Goal: Transaction & Acquisition: Purchase product/service

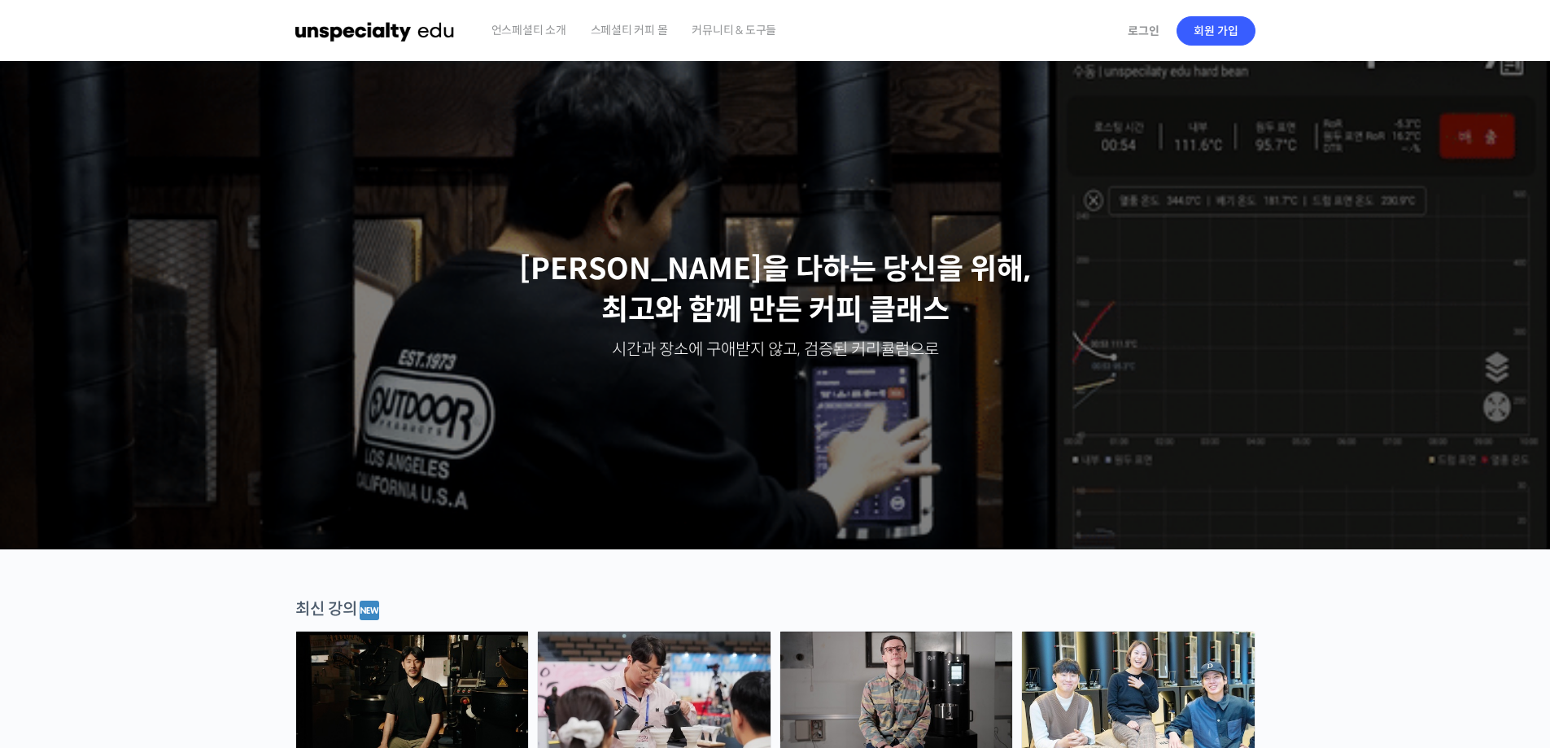
click at [1144, 33] on link "로그인" at bounding box center [1143, 30] width 51 height 37
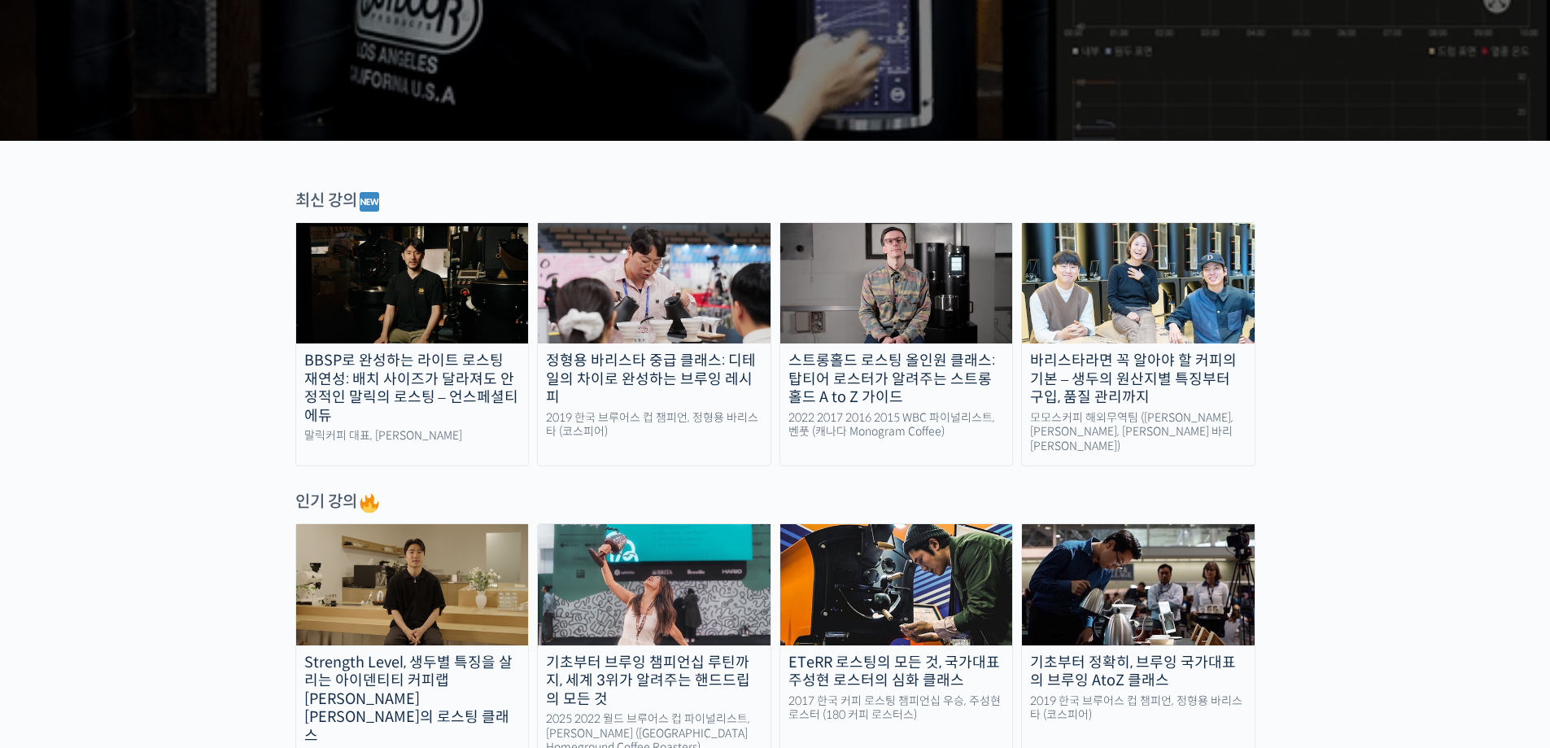
scroll to position [570, 0]
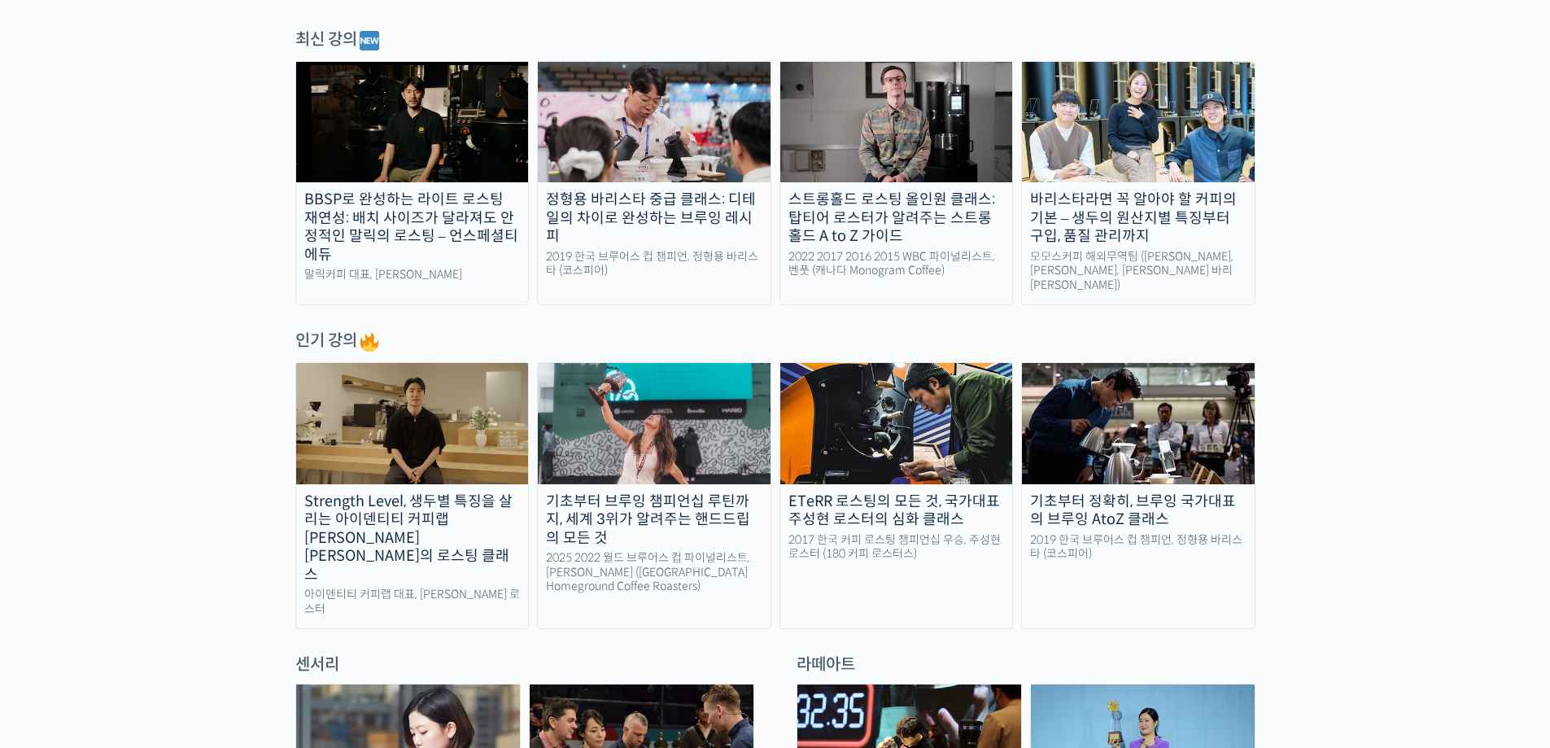
click at [1108, 492] on div "기초부터 정확히, 브루잉 국가대표의 브루잉 AtoZ 클래스" at bounding box center [1138, 510] width 233 height 37
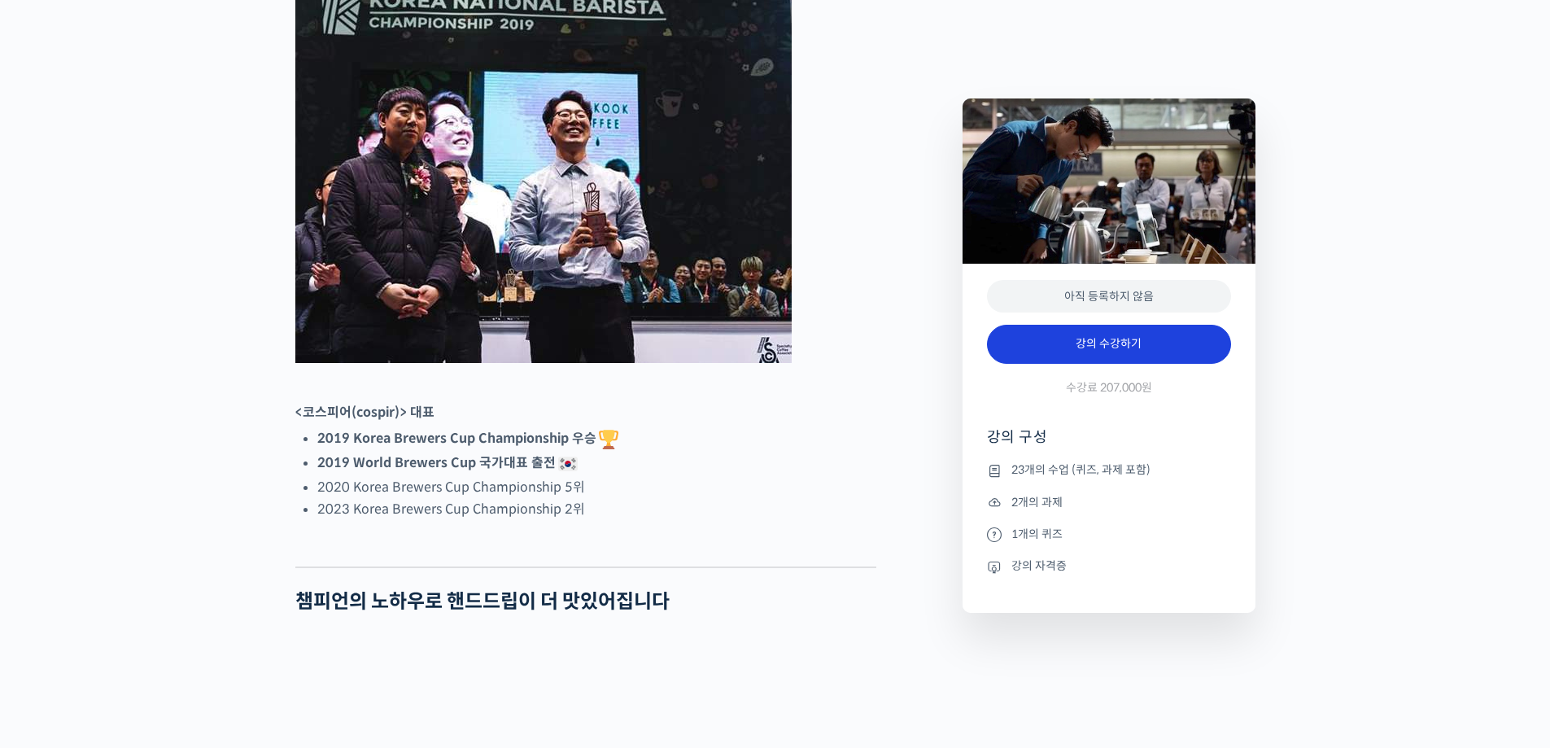
click at [1106, 352] on link "강의 수강하기" at bounding box center [1109, 344] width 244 height 39
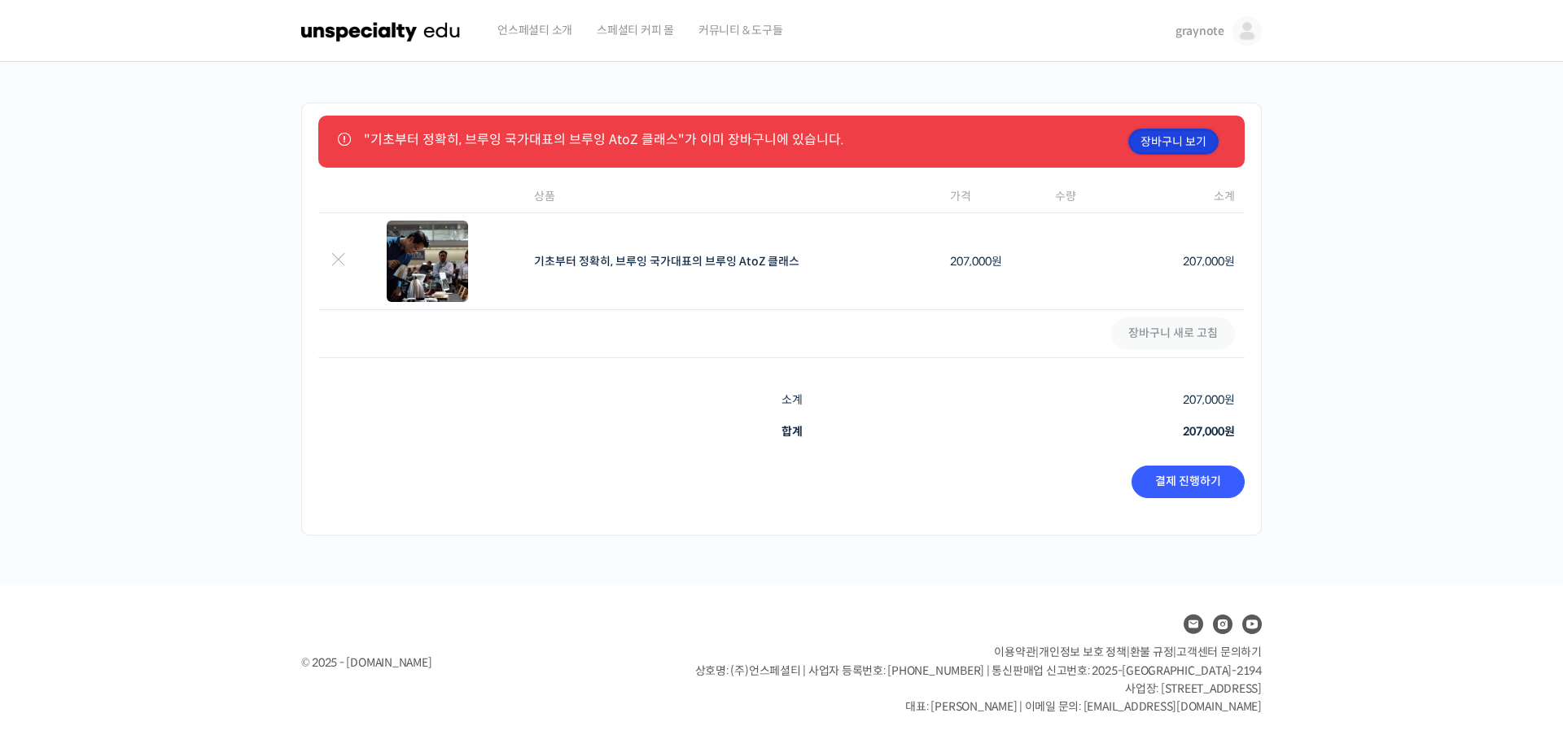
click at [1146, 151] on link "장바구니 보기" at bounding box center [1173, 142] width 90 height 26
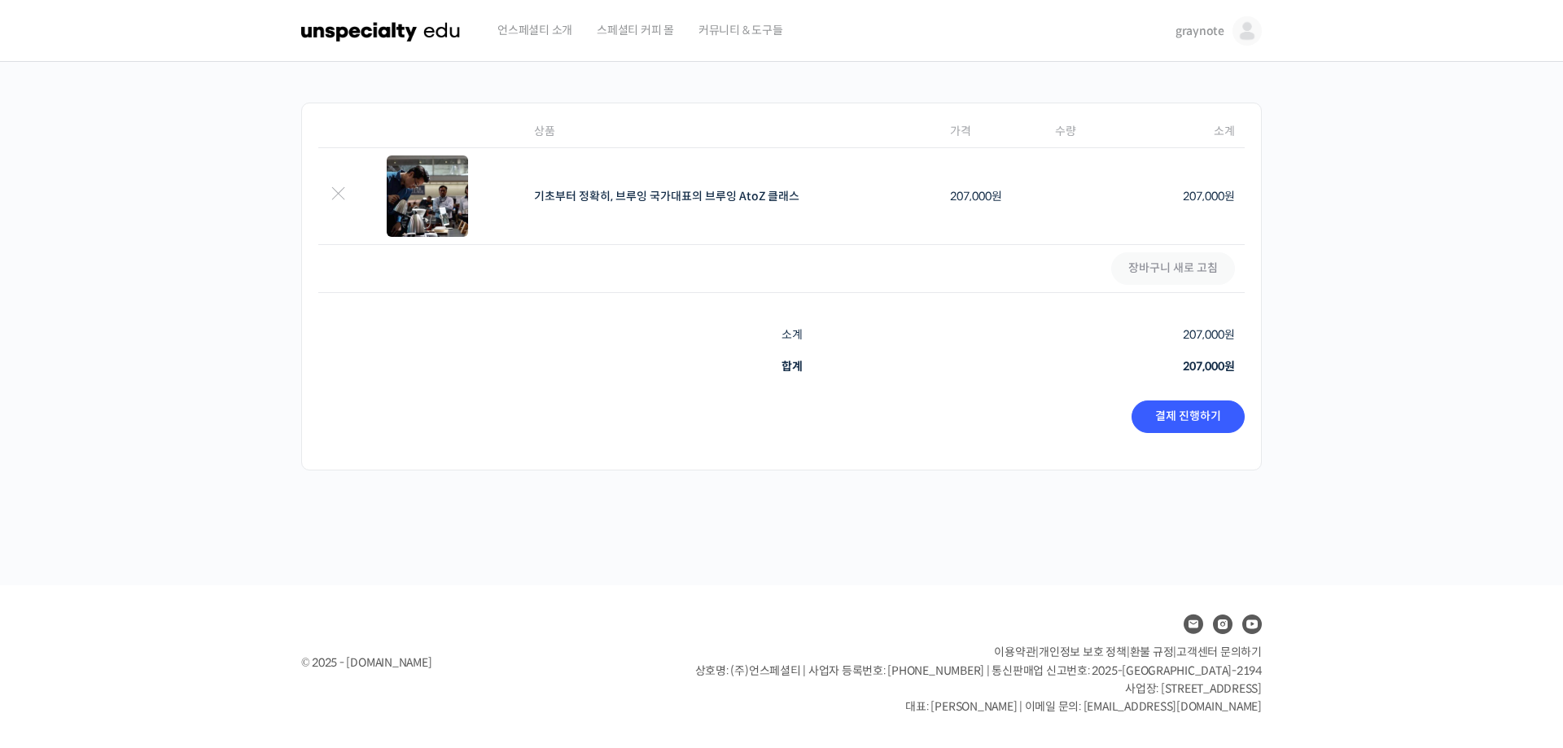
click at [1168, 436] on div "결제 진행하기" at bounding box center [781, 422] width 926 height 70
click at [1172, 413] on link "결제 진행하기" at bounding box center [1187, 416] width 113 height 33
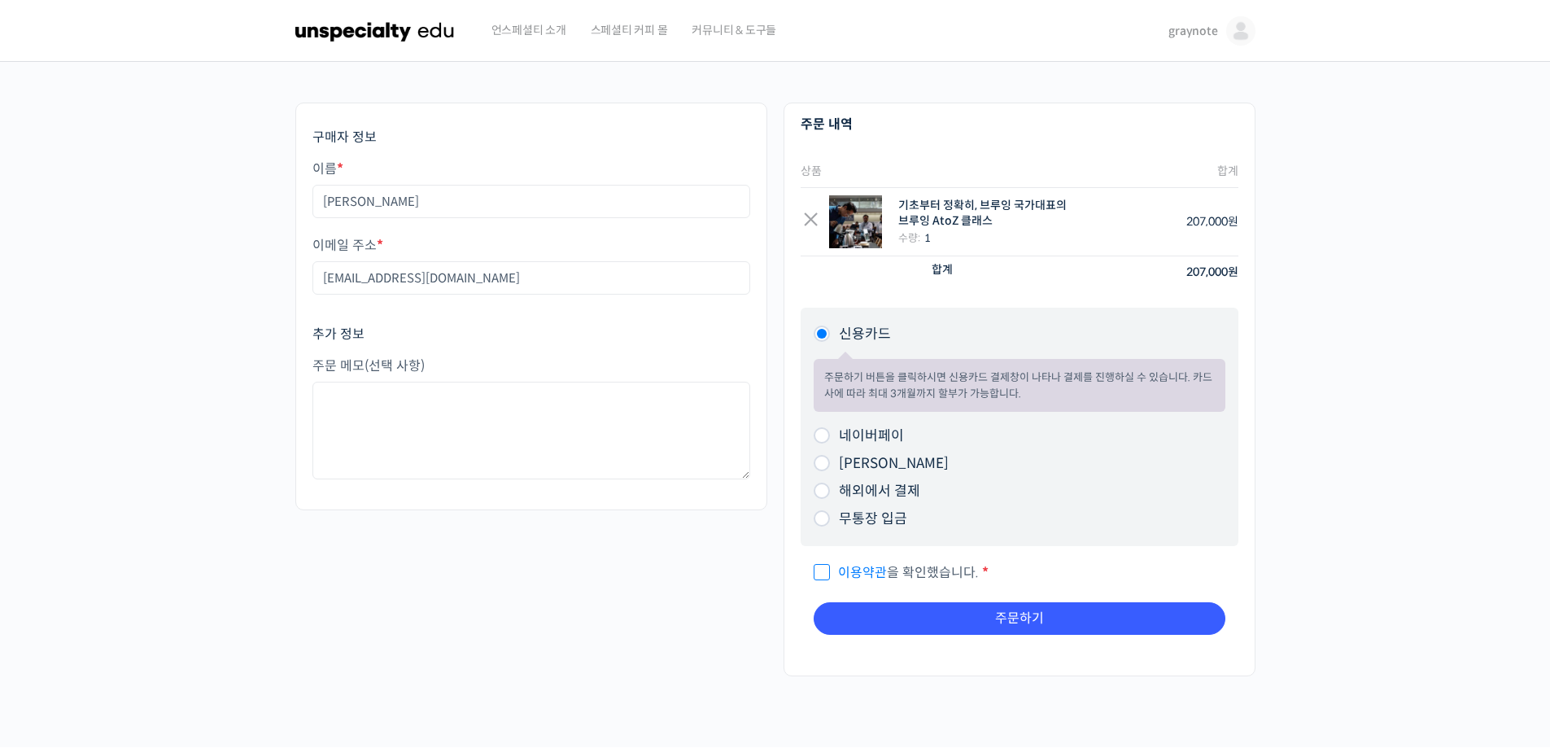
click at [904, 568] on span "이용약관 을 확인했습니다." at bounding box center [896, 572] width 165 height 17
click at [824, 568] on input "이용약관 을 확인했습니다. *" at bounding box center [819, 565] width 11 height 11
checkbox input "true"
click at [907, 620] on button "주문하기" at bounding box center [1020, 618] width 412 height 33
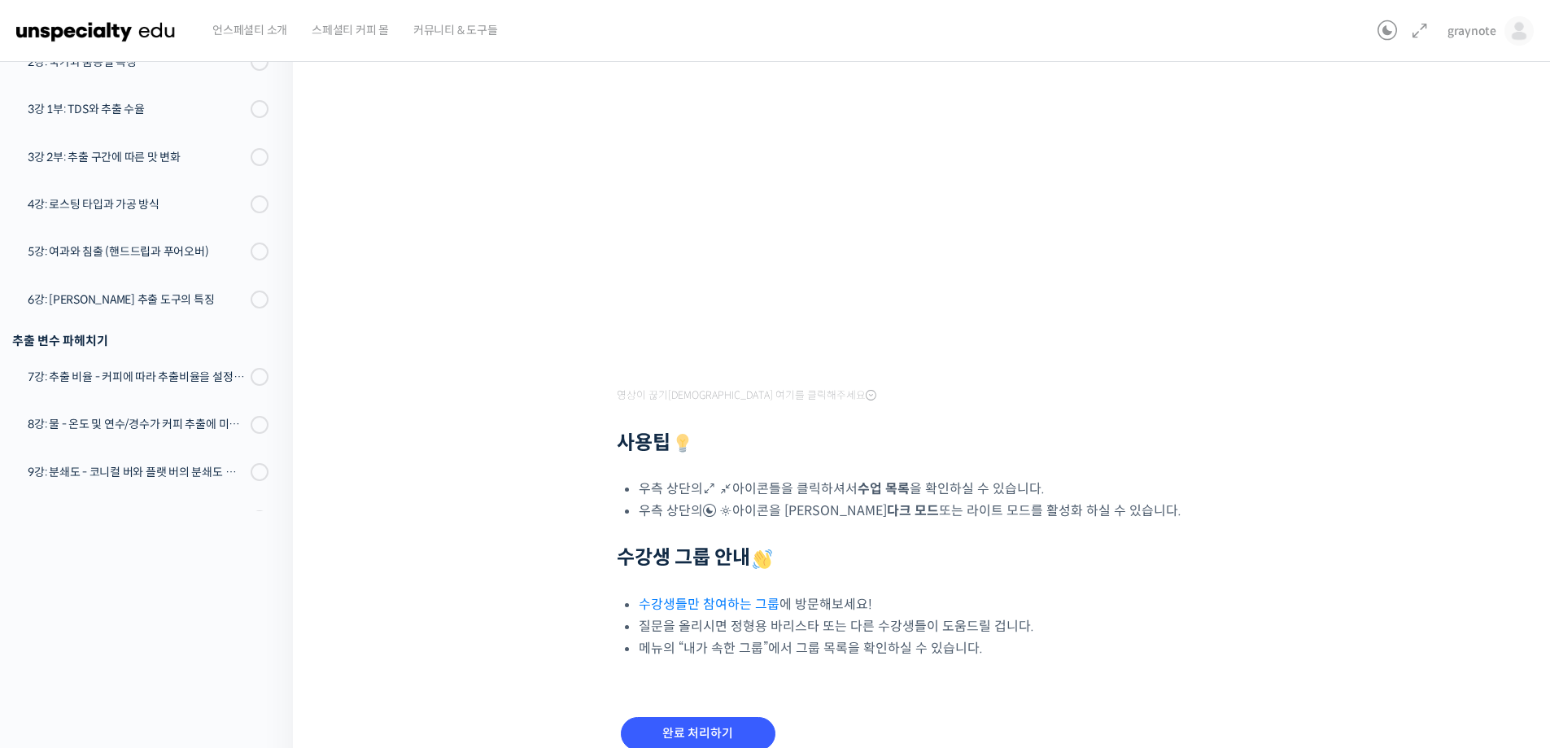
scroll to position [244, 0]
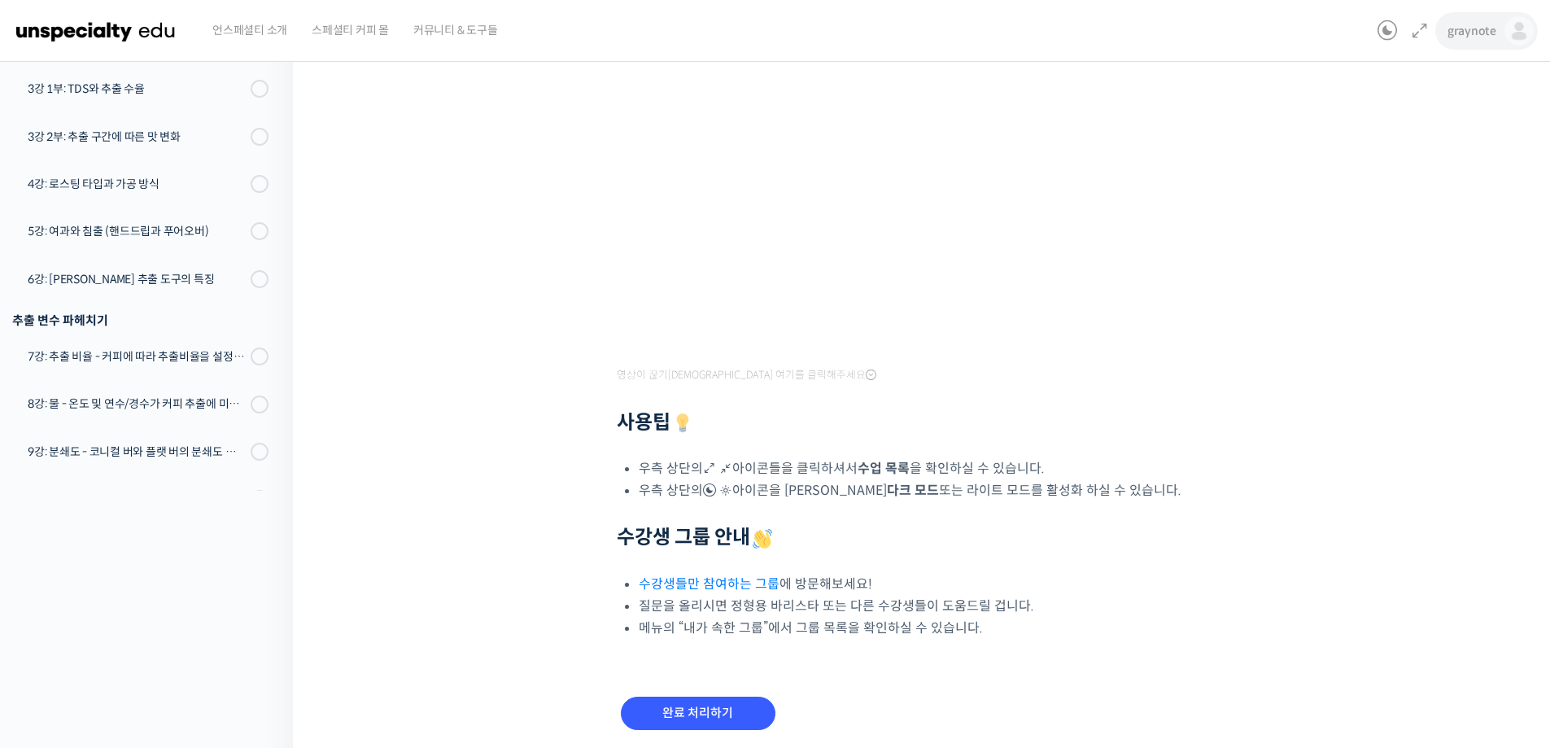
click at [1493, 37] on span "graynote" at bounding box center [1472, 31] width 49 height 15
click at [741, 588] on link "수강생들만 참여하는 그룹" at bounding box center [709, 583] width 141 height 17
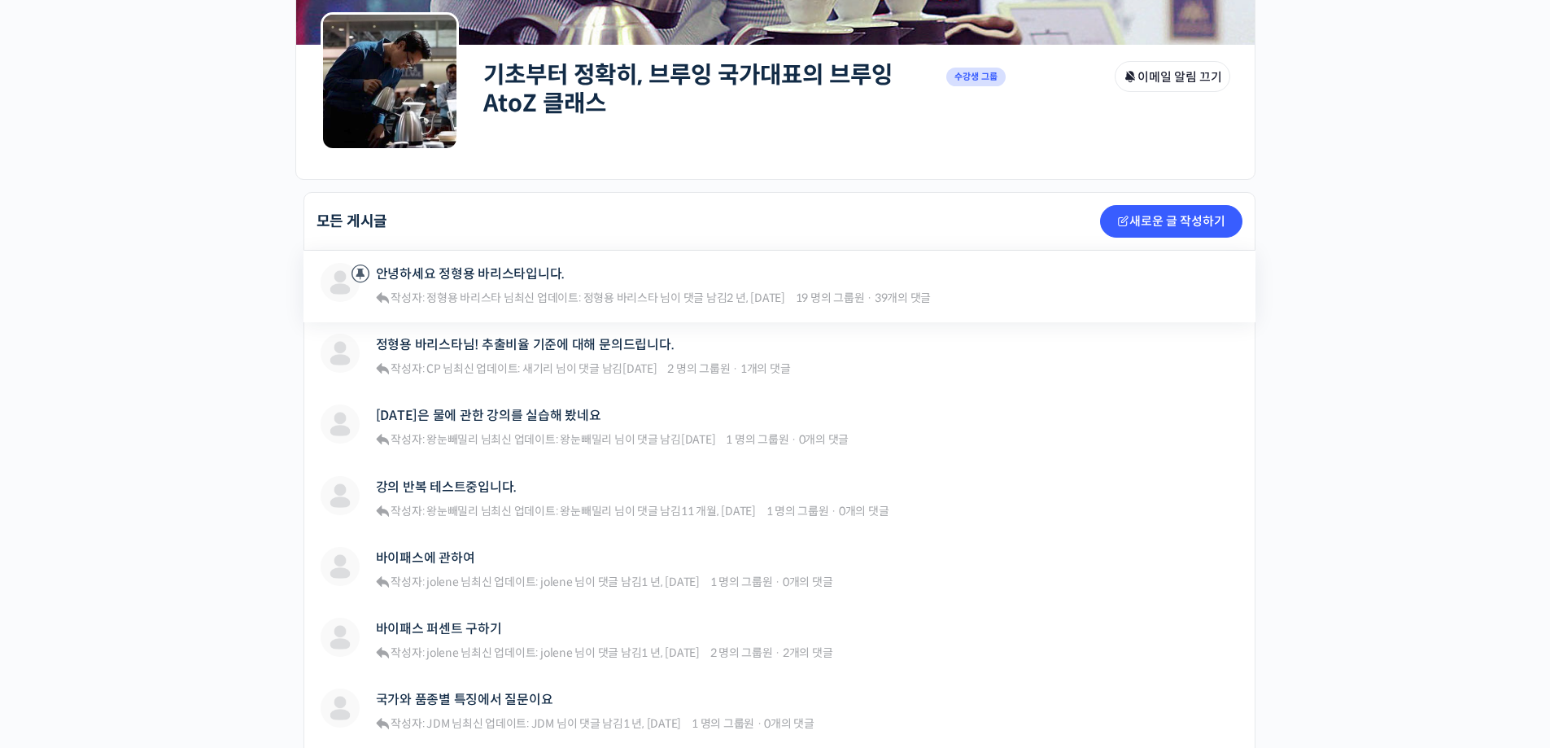
scroll to position [244, 0]
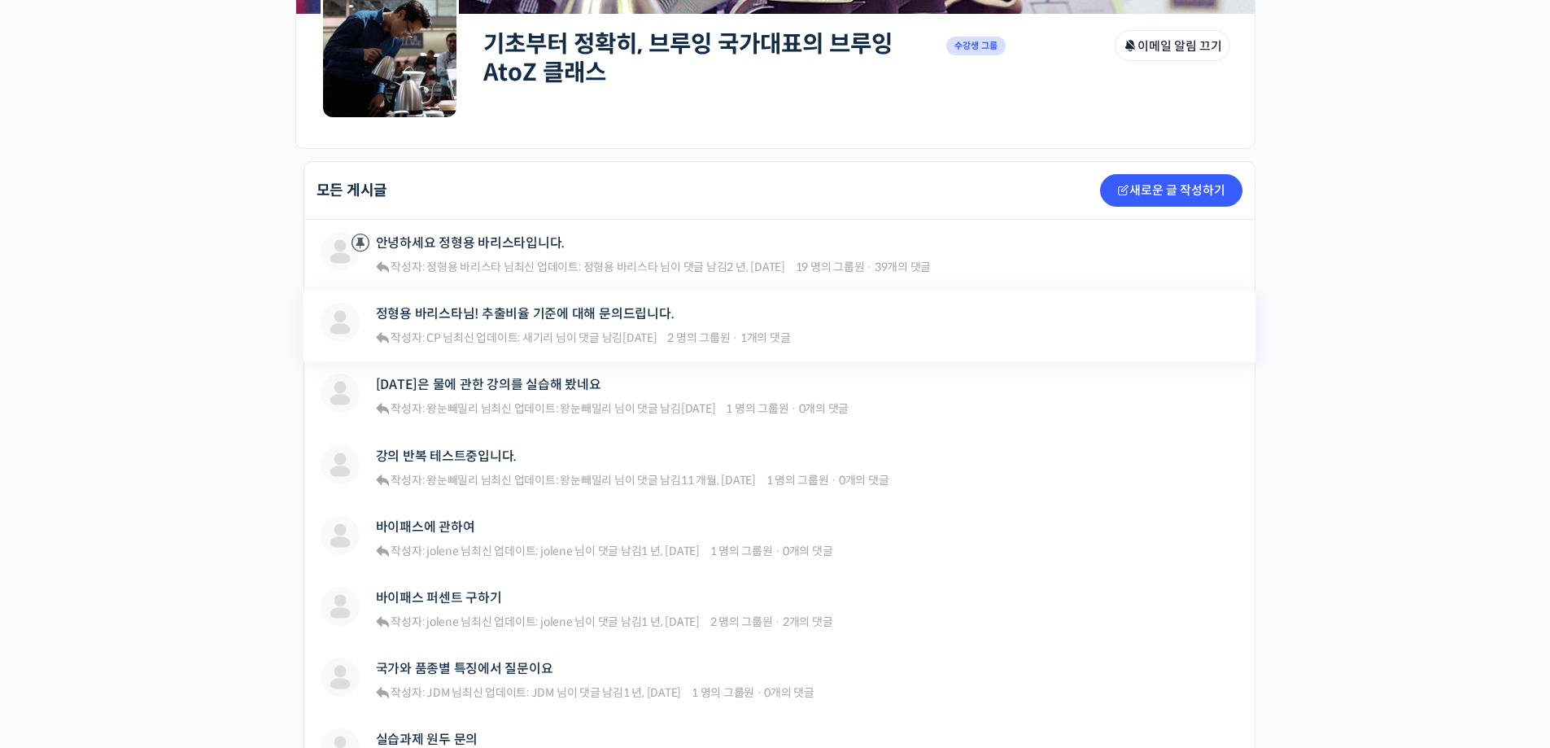
click at [730, 339] on span "2 명의 그룹원" at bounding box center [698, 337] width 63 height 15
click at [507, 303] on div "CP 정형용 바리스타님! 추출비율 기준에 대해 문의드립니다. 작성자: CP 님  최신 업데이트: 새기리 님이 댓글 남김 6 개월 전 2 명의 …" at bounding box center [780, 327] width 952 height 72
click at [507, 309] on link "정형용 바리스타님! 추출비율 기준에 대해 문의드립니다." at bounding box center [525, 313] width 299 height 15
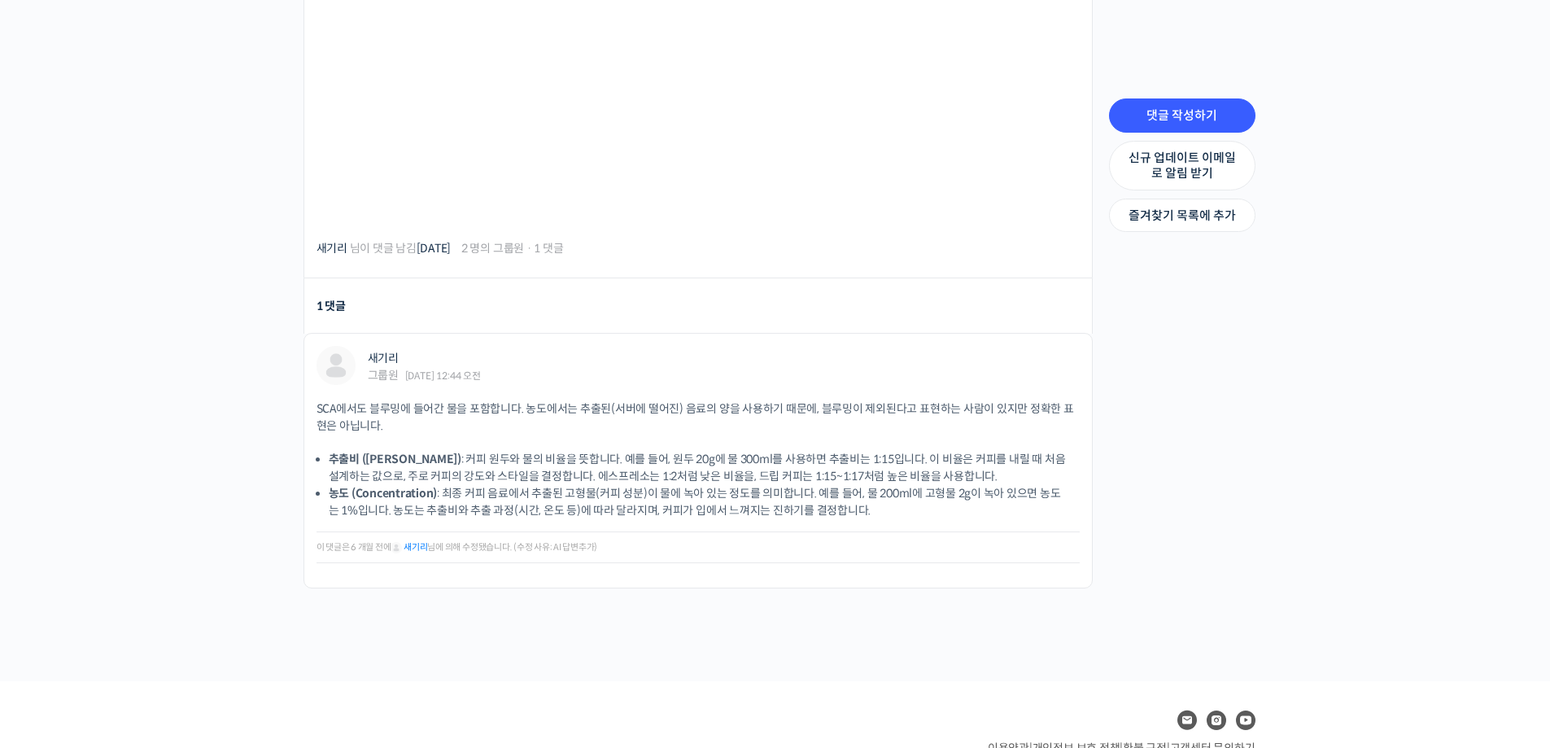
scroll to position [1441, 0]
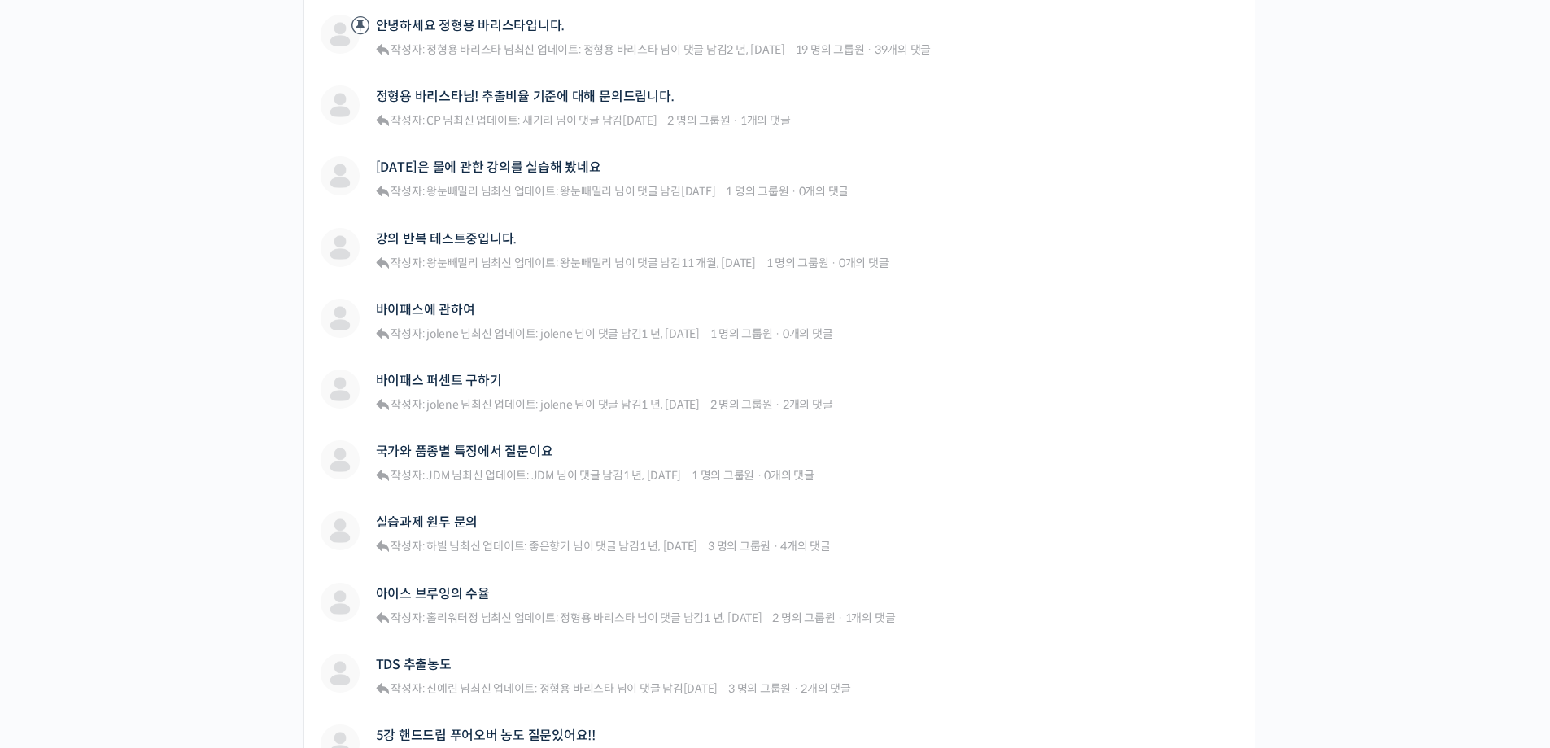
scroll to position [488, 0]
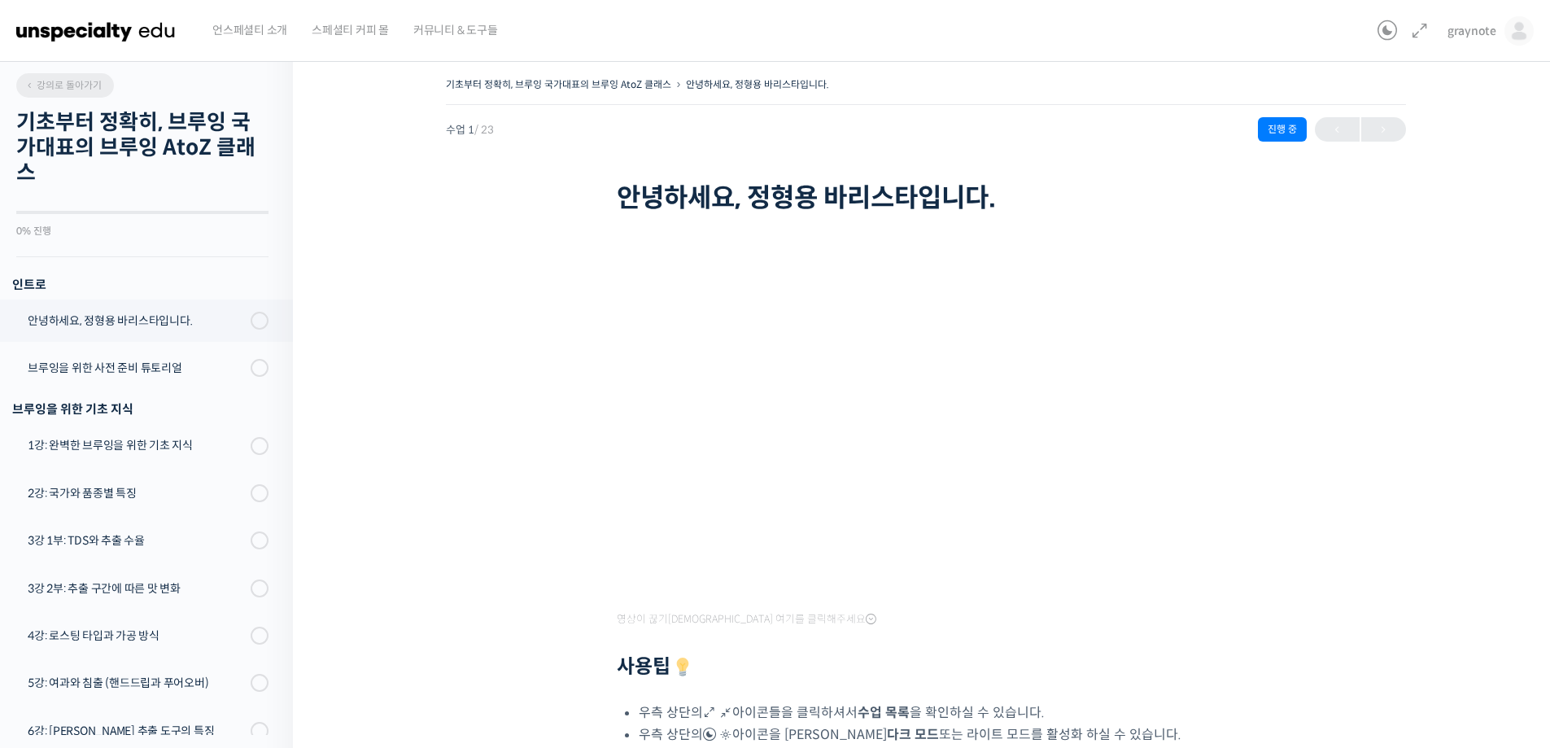
click at [75, 81] on span "강의로 돌아가기" at bounding box center [62, 85] width 77 height 12
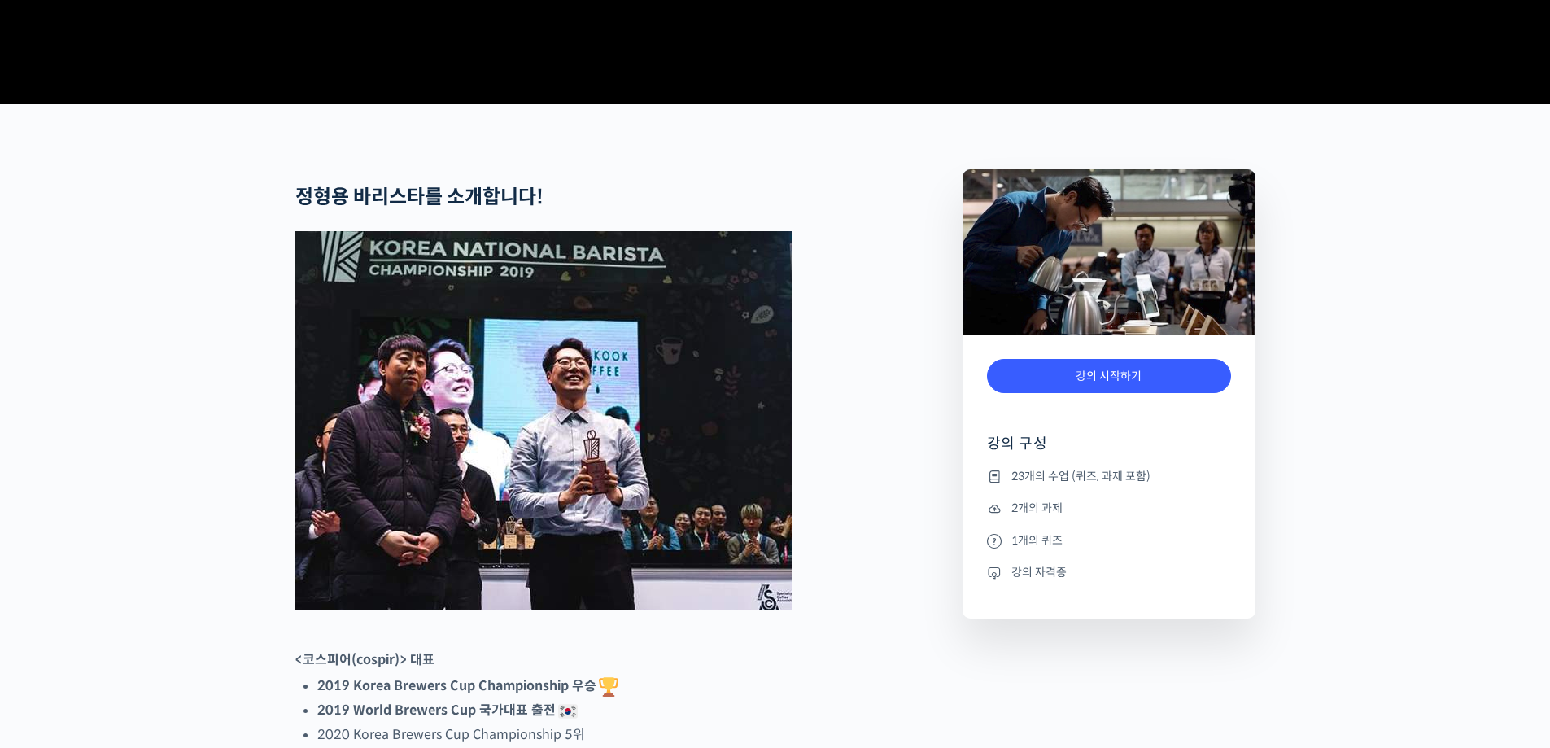
scroll to position [651, 0]
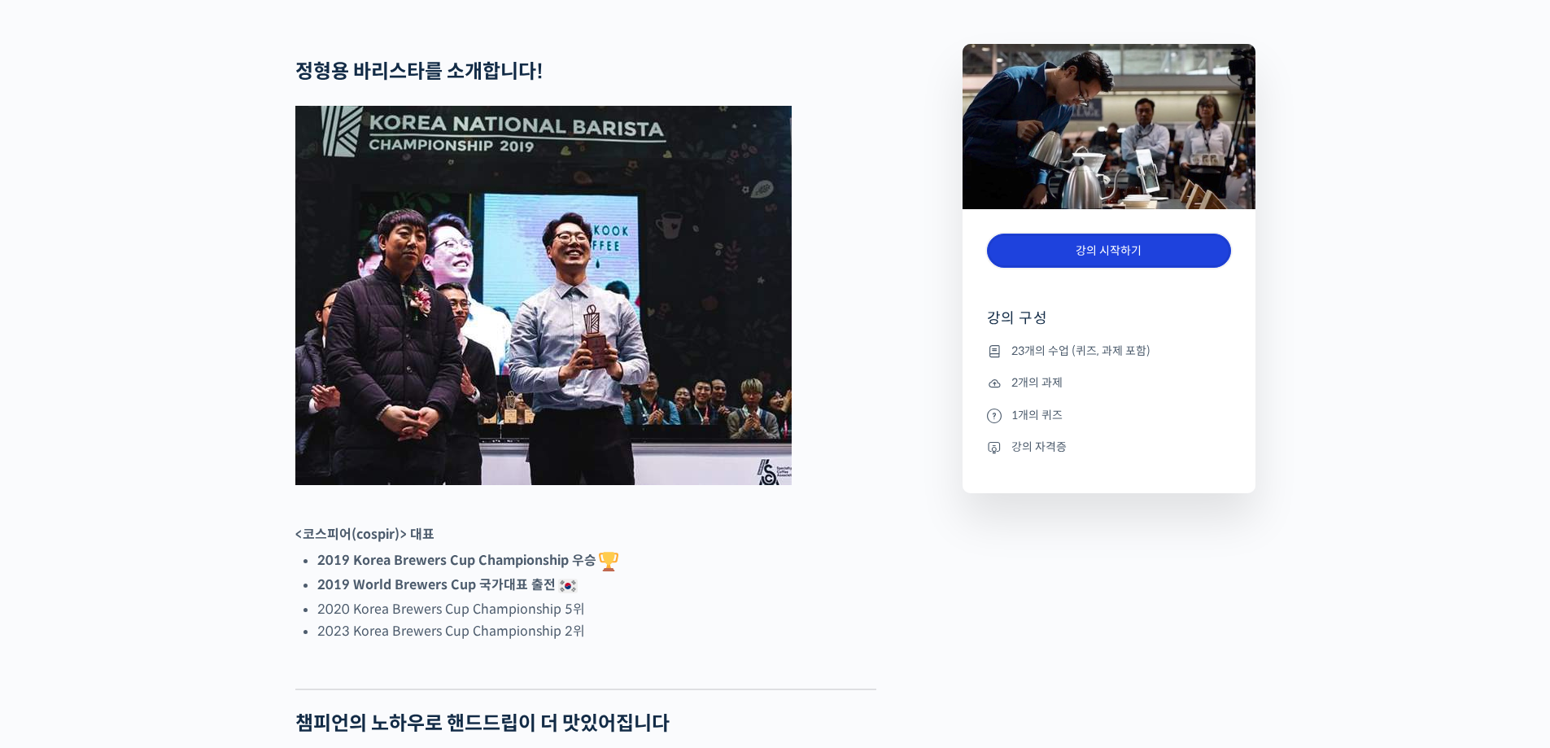
click at [1085, 269] on link "강의 시작하기" at bounding box center [1109, 251] width 244 height 35
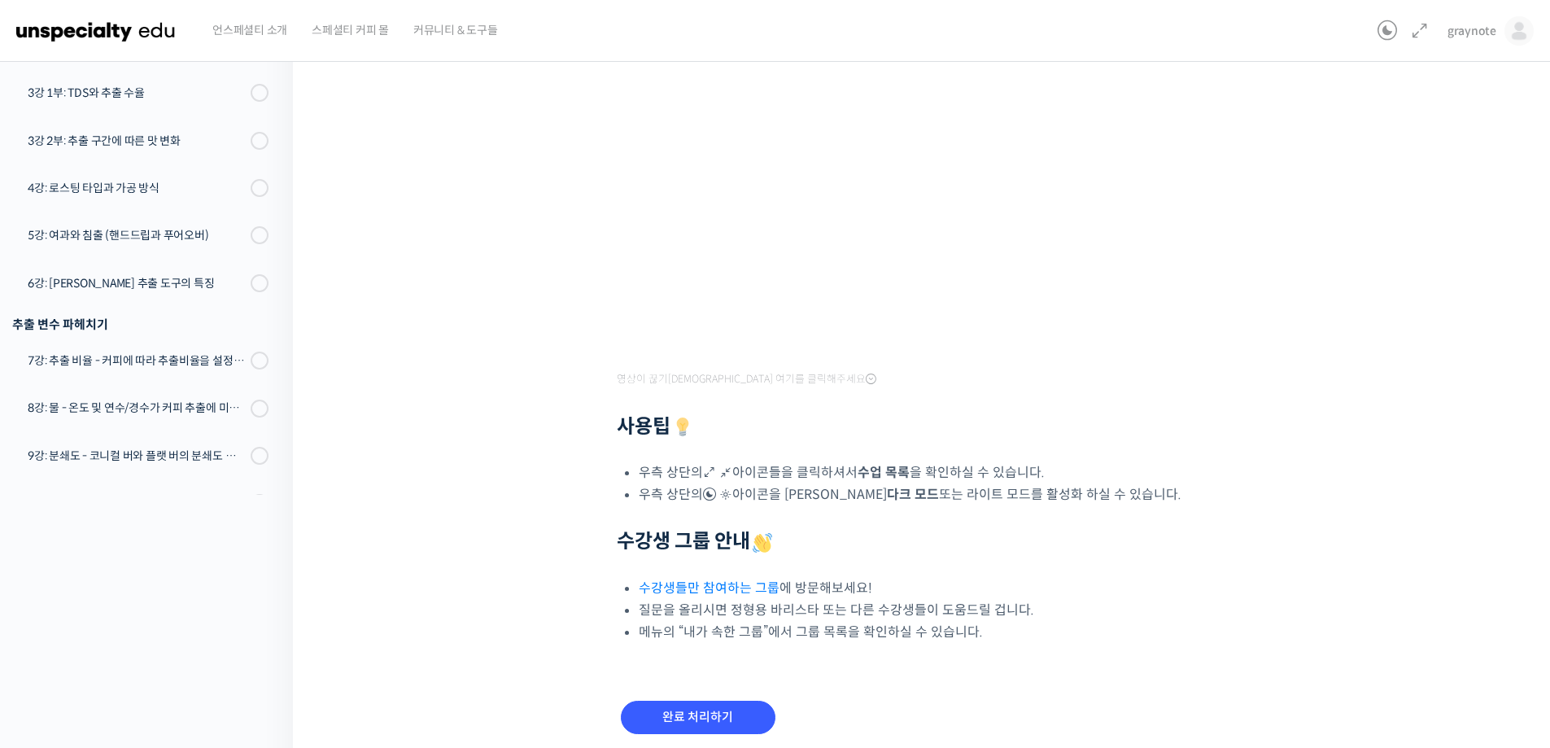
scroll to position [60, 0]
